Goal: Information Seeking & Learning: Learn about a topic

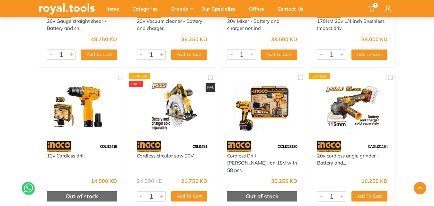
scroll to position [1022, 0]
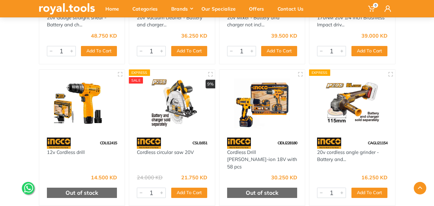
click at [262, 109] on img at bounding box center [262, 104] width 74 height 56
